Goal: Task Accomplishment & Management: Manage account settings

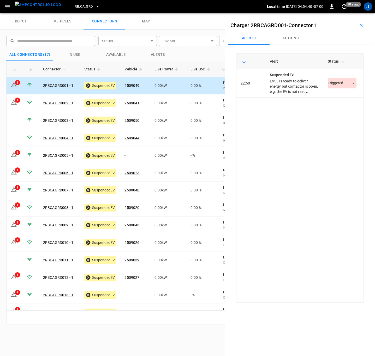
click at [351, 13] on body "RB.CA.GRD Local time 2025-09-23 04:54:40 -07:00 0 10 s ago J depot vehicles con…" at bounding box center [187, 6] width 375 height 13
click at [339, 99] on li "Resolved" at bounding box center [339, 99] width 33 height 9
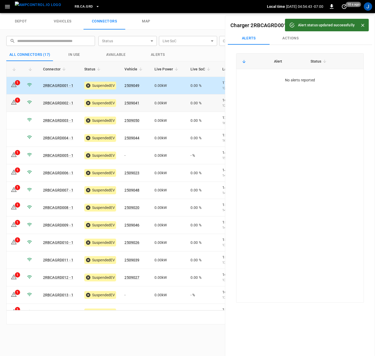
click at [16, 103] on div "1" at bounding box center [17, 100] width 5 height 5
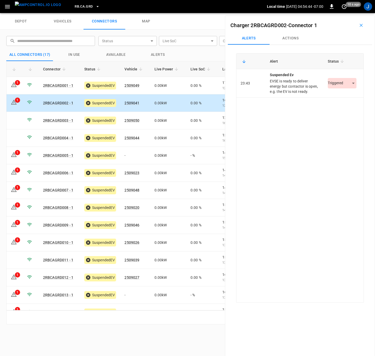
click at [346, 13] on body "RB.CA.GRD Local time 2025-09-23 04:54:44 -07:00 0 10 s ago J depot vehicles con…" at bounding box center [187, 6] width 375 height 13
click at [346, 98] on li "Resolved" at bounding box center [339, 99] width 33 height 9
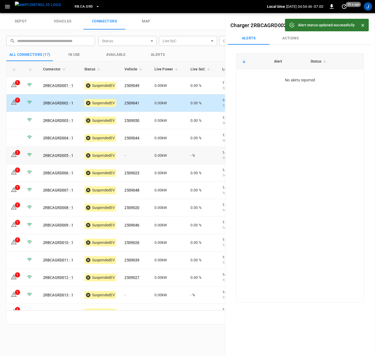
drag, startPoint x: 13, startPoint y: 153, endPoint x: 219, endPoint y: 134, distance: 206.9
click at [13, 153] on icon at bounding box center [14, 155] width 6 height 6
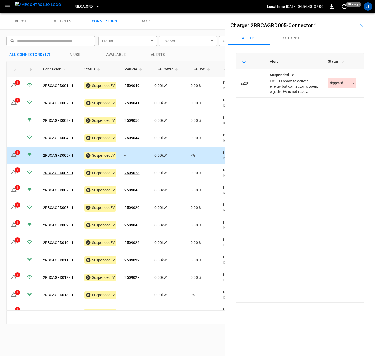
click at [345, 13] on body "RB.CA.GRD Local time 2025-09-23 04:54:48 -07:00 0 20 s ago J depot vehicles con…" at bounding box center [187, 6] width 375 height 13
click at [338, 97] on li "Resolved" at bounding box center [339, 99] width 33 height 9
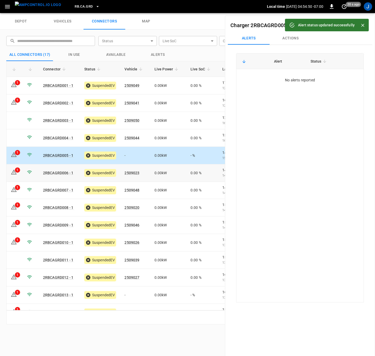
click at [12, 172] on icon at bounding box center [14, 172] width 6 height 6
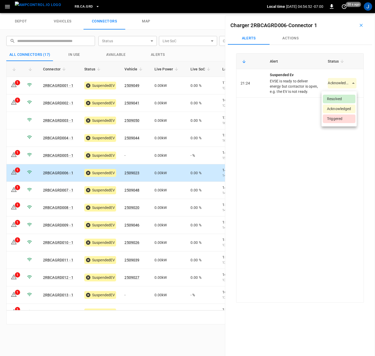
click at [348, 13] on body "RB.CA.GRD Local time 2025-09-23 04:54:52 -07:00 0 20 s ago J depot vehicles con…" at bounding box center [187, 6] width 375 height 13
click at [342, 97] on li "Resolved" at bounding box center [339, 99] width 33 height 9
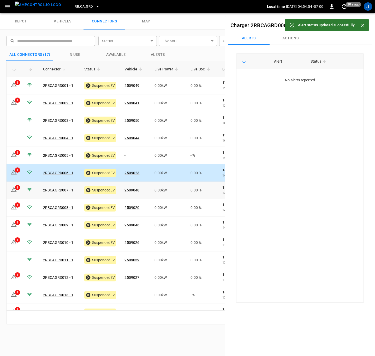
click at [17, 190] on td "1" at bounding box center [15, 190] width 16 height 17
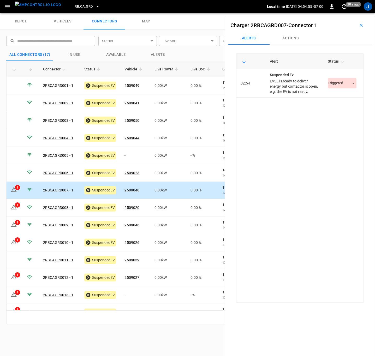
click at [347, 89] on div "Triggered *********" at bounding box center [342, 83] width 29 height 10
click at [350, 13] on body "RB.CA.GRD Local time 2025-09-23 04:54:56 -07:00 0 just now J depot vehicles con…" at bounding box center [187, 6] width 375 height 13
click at [341, 100] on li "Resolved" at bounding box center [339, 99] width 33 height 9
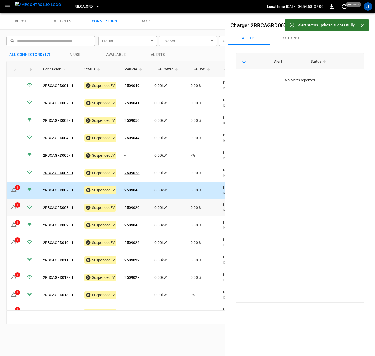
click at [14, 209] on icon at bounding box center [14, 207] width 6 height 5
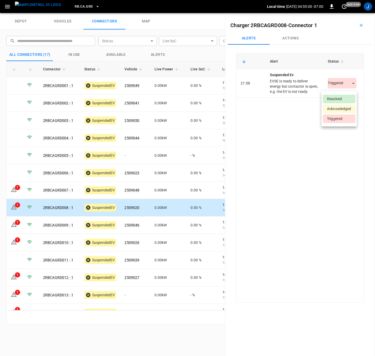
click at [349, 13] on body "RB.CA.GRD Local time 2025-09-23 04:55:00 -07:00 0 just now J depot vehicles con…" at bounding box center [187, 6] width 375 height 13
click at [339, 100] on li "Resolved" at bounding box center [339, 99] width 33 height 9
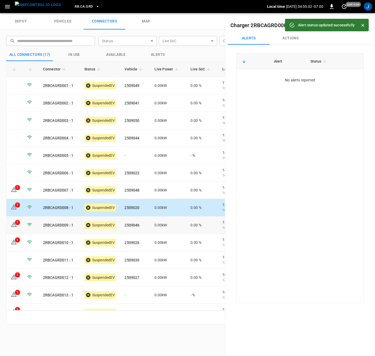
click at [12, 225] on icon at bounding box center [14, 225] width 6 height 6
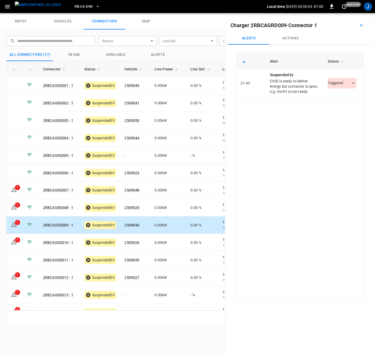
click at [348, 13] on body "RB.CA.GRD Local time 2025-09-23 04:55:03 -07:00 0 just now J depot vehicles con…" at bounding box center [187, 6] width 375 height 13
click at [336, 99] on li "Resolved" at bounding box center [339, 99] width 33 height 9
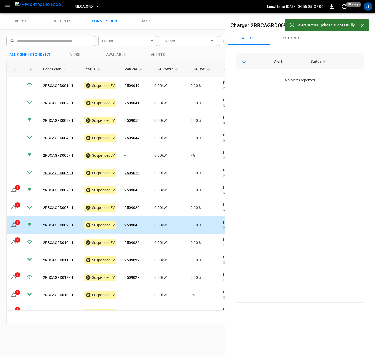
drag, startPoint x: 16, startPoint y: 242, endPoint x: 318, endPoint y: 145, distance: 317.1
click at [16, 242] on div "1" at bounding box center [17, 240] width 5 height 5
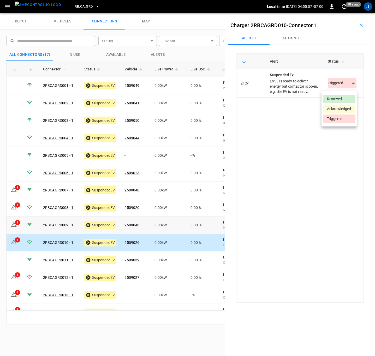
click at [345, 13] on body "RB.CA.GRD Local time 2025-09-23 04:55:07 -07:00 0 10 s ago J depot vehicles con…" at bounding box center [187, 6] width 375 height 13
click at [335, 99] on li "Resolved" at bounding box center [339, 99] width 33 height 9
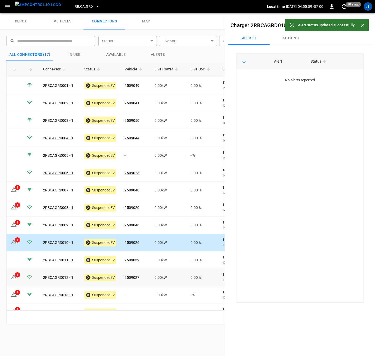
click at [20, 277] on div "1" at bounding box center [17, 275] width 5 height 5
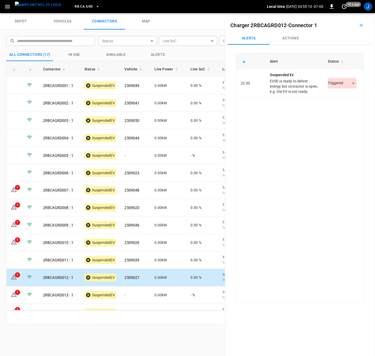
click at [344, 13] on body "RB.CA.GRD Local time 2025-09-23 04:55:10 -07:00 0 10 s ago J depot vehicles con…" at bounding box center [187, 6] width 375 height 13
click at [351, 100] on li "Resolved" at bounding box center [339, 99] width 33 height 9
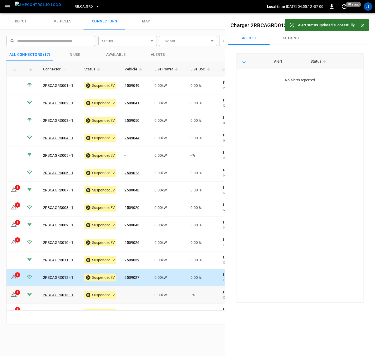
drag, startPoint x: 16, startPoint y: 295, endPoint x: 298, endPoint y: 137, distance: 323.4
click at [17, 292] on div "1" at bounding box center [14, 296] width 6 height 8
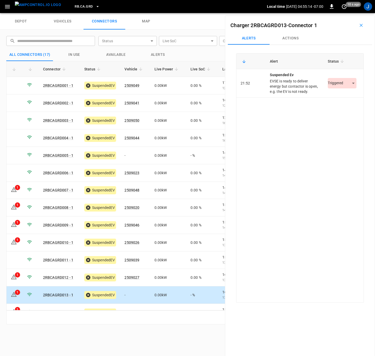
click at [350, 13] on body "RB.CA.GRD Local time 2025-09-23 04:55:14 -07:00 0 10 s ago J depot vehicles con…" at bounding box center [187, 6] width 375 height 13
click at [344, 97] on li "Resolved" at bounding box center [339, 99] width 33 height 9
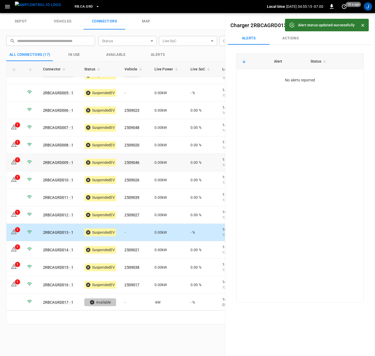
scroll to position [64, 0]
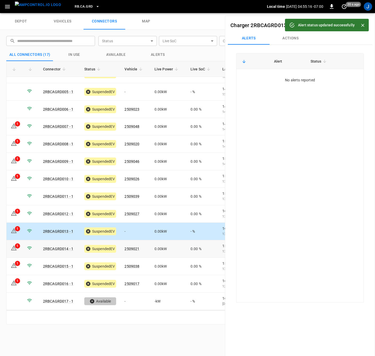
click at [14, 251] on icon at bounding box center [14, 248] width 6 height 6
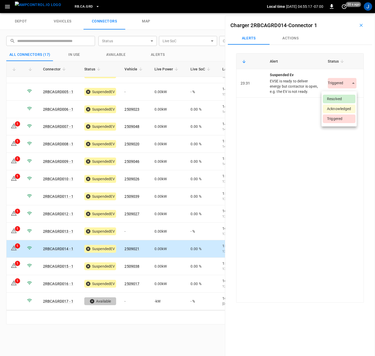
click at [351, 13] on body "RB.CA.GRD Local time 2025-09-23 04:55:17 -07:00 0 20 s ago J depot vehicles con…" at bounding box center [187, 6] width 375 height 13
click at [341, 100] on li "Resolved" at bounding box center [339, 99] width 33 height 9
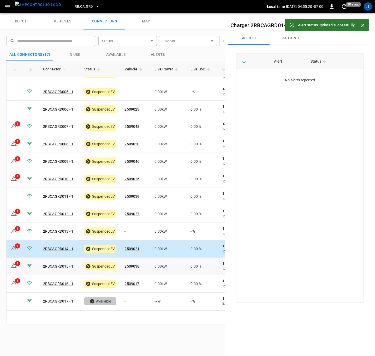
click at [14, 269] on icon at bounding box center [14, 266] width 6 height 6
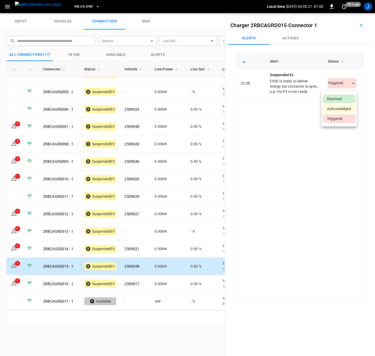
click at [347, 13] on body "RB.CA.GRD Local time 2025-09-23 04:55:21 -07:00 0 20 s ago J depot vehicles con…" at bounding box center [187, 6] width 375 height 13
click at [340, 98] on li "Resolved" at bounding box center [339, 99] width 33 height 9
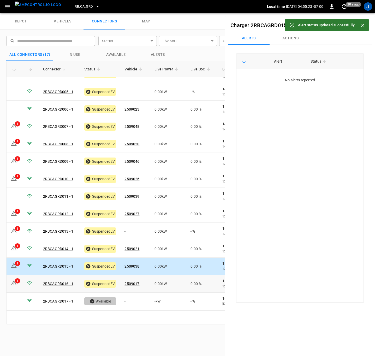
click at [18, 284] on td "1" at bounding box center [15, 283] width 16 height 17
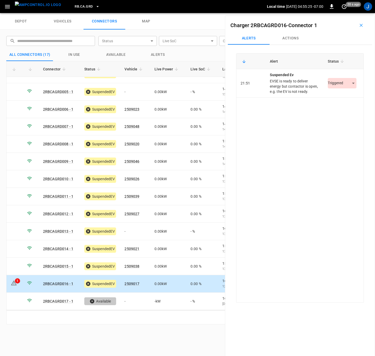
click at [348, 89] on div "Triggered *********" at bounding box center [342, 83] width 29 height 10
click at [350, 13] on body "RB.CA.GRD Local time 2025-09-23 04:55:25 -07:00 0 just now J depot vehicles con…" at bounding box center [187, 6] width 375 height 13
click at [339, 96] on li "Resolved" at bounding box center [339, 99] width 33 height 9
click at [367, 5] on div "J" at bounding box center [368, 6] width 8 height 8
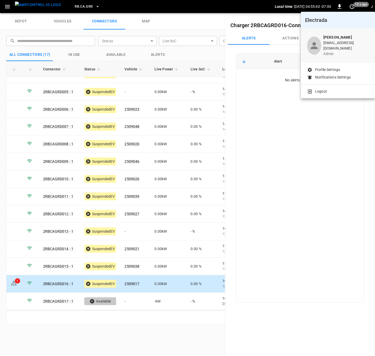
click at [330, 67] on p "Profile Settings" at bounding box center [327, 69] width 25 height 5
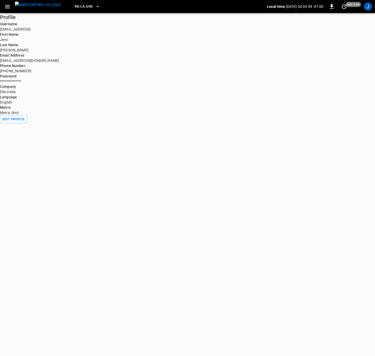
click at [370, 3] on div "J" at bounding box center [368, 6] width 8 height 8
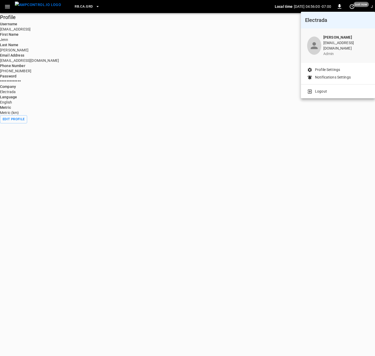
click at [321, 75] on p "Notifications Settings" at bounding box center [333, 77] width 36 height 5
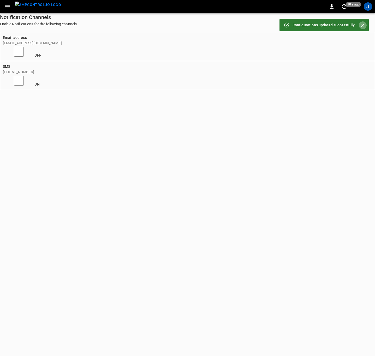
click at [364, 26] on icon "Close" at bounding box center [362, 25] width 3 height 3
click at [8, 5] on icon "button" at bounding box center [7, 6] width 7 height 7
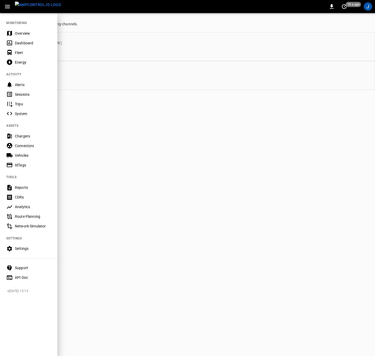
click at [21, 50] on div "Fleet" at bounding box center [33, 52] width 36 height 5
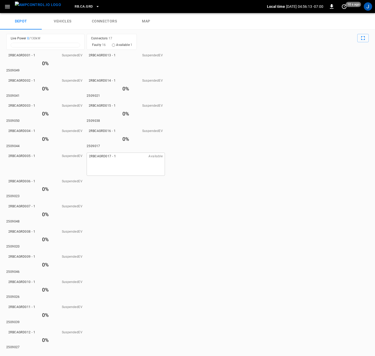
click at [110, 22] on link "connectors" at bounding box center [105, 21] width 42 height 17
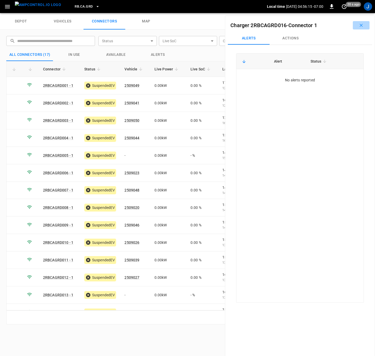
click at [360, 25] on icon "button" at bounding box center [361, 25] width 3 height 3
